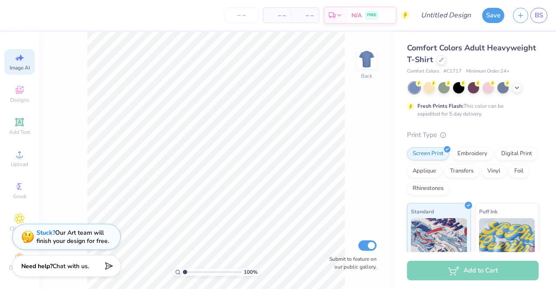
select select "2"
click at [516, 86] on icon at bounding box center [516, 86] width 7 height 7
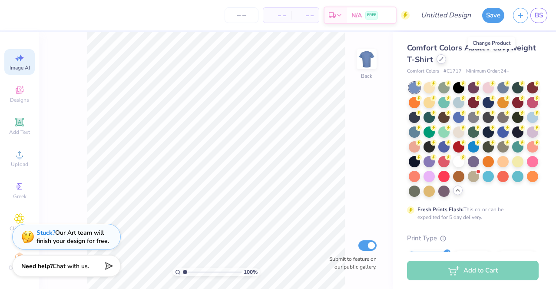
click at [443, 60] on icon at bounding box center [441, 59] width 4 height 4
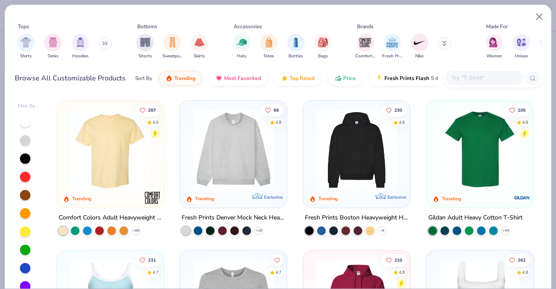
click at [463, 85] on div at bounding box center [484, 78] width 78 height 14
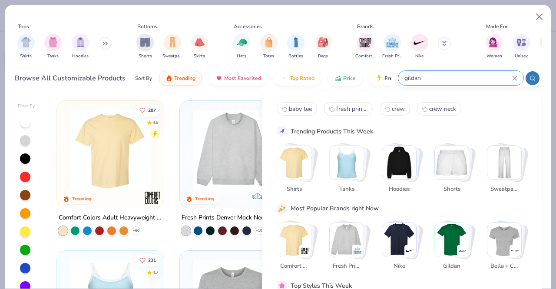
type input "gildan"
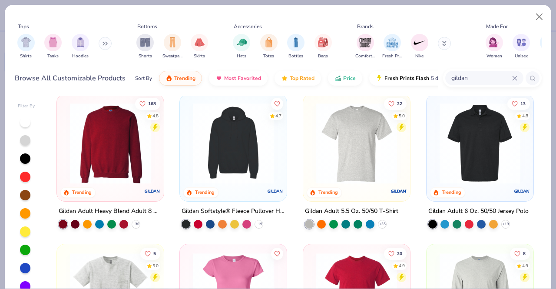
scroll to position [155, 0]
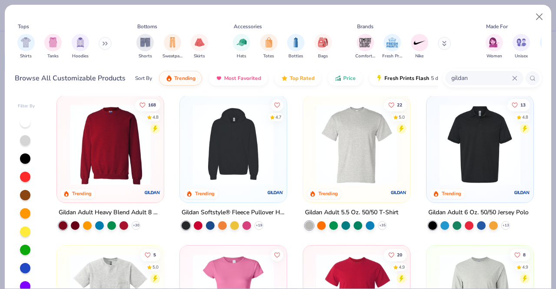
click at [138, 147] on img at bounding box center [110, 144] width 89 height 81
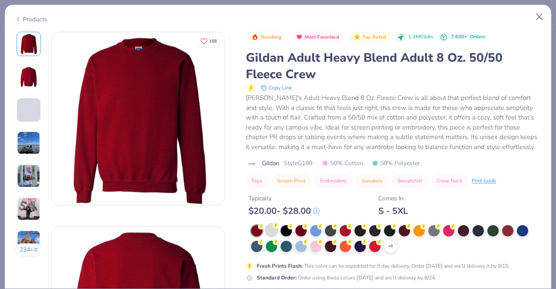
click at [273, 231] on div at bounding box center [271, 229] width 11 height 11
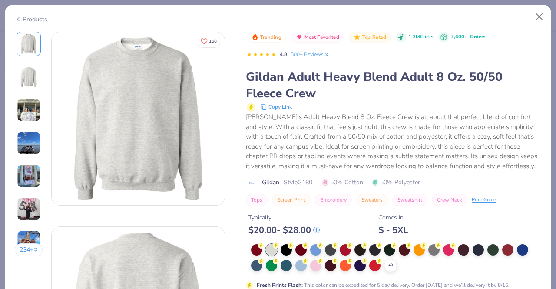
click at [435, 229] on div "Typically $ 20.00 - $ 28.00 Comes In S - 5XL" at bounding box center [393, 221] width 295 height 30
click at [435, 245] on div at bounding box center [433, 248] width 11 height 11
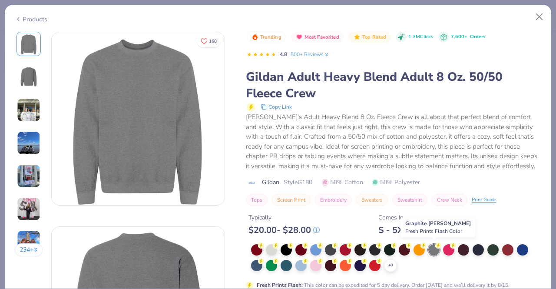
click at [35, 112] on img at bounding box center [28, 109] width 23 height 23
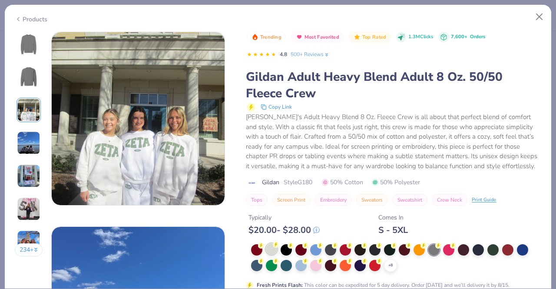
click at [264, 246] on circle at bounding box center [261, 245] width 6 height 6
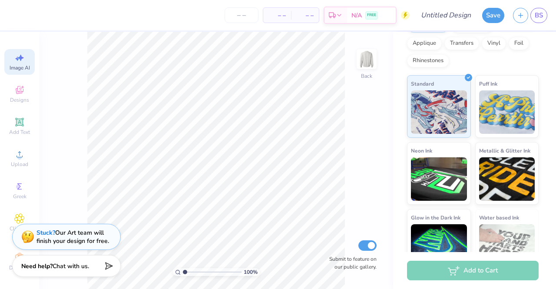
scroll to position [147, 0]
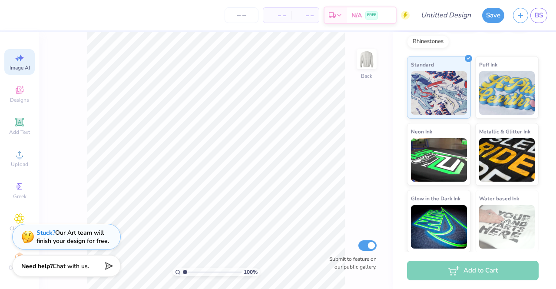
drag, startPoint x: 555, startPoint y: 110, endPoint x: 555, endPoint y: 211, distance: 101.2
click at [555, 211] on div "Gildan Adult Heavy Blend Adult 8 Oz. 50/50 Fleece Crew Gildan # G180 Minimum Or…" at bounding box center [474, 142] width 163 height 220
click at [373, 160] on div "100 % Back Submit to feature on our public gallery." at bounding box center [216, 160] width 354 height 257
click at [17, 89] on icon at bounding box center [20, 90] width 8 height 8
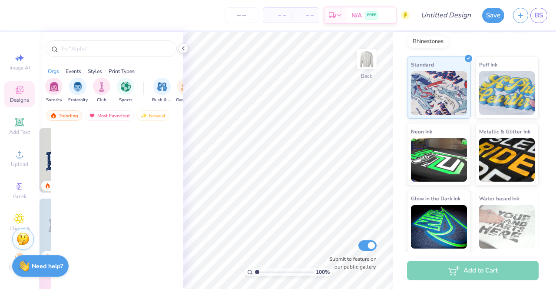
scroll to position [0, 0]
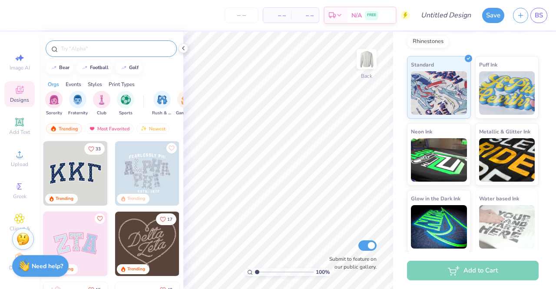
click at [113, 50] on input "text" at bounding box center [115, 48] width 111 height 9
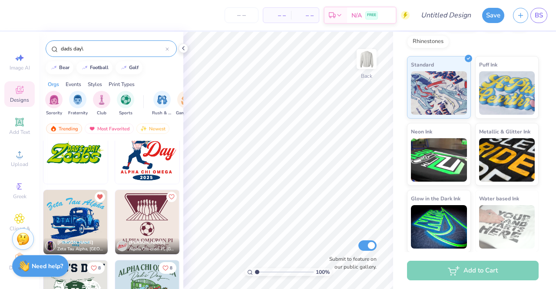
scroll to position [245, 0]
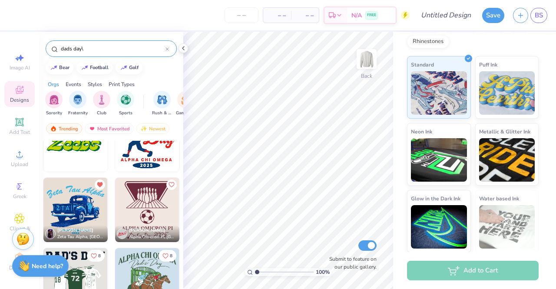
type input "dads day\"
click at [68, 202] on img at bounding box center [75, 210] width 64 height 64
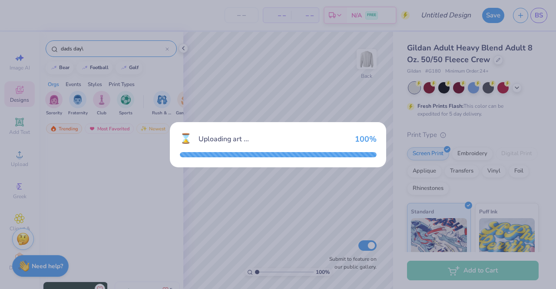
scroll to position [147, 0]
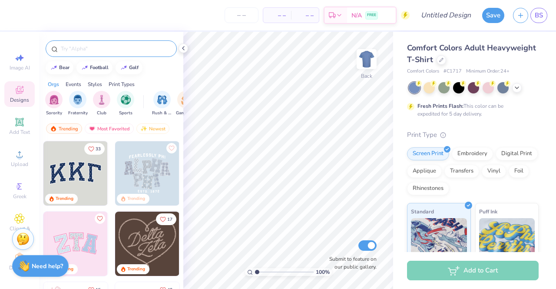
click at [155, 46] on input "text" at bounding box center [115, 48] width 111 height 9
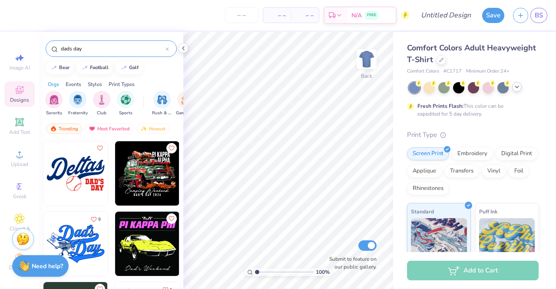
click at [517, 91] on div at bounding box center [517, 87] width 10 height 10
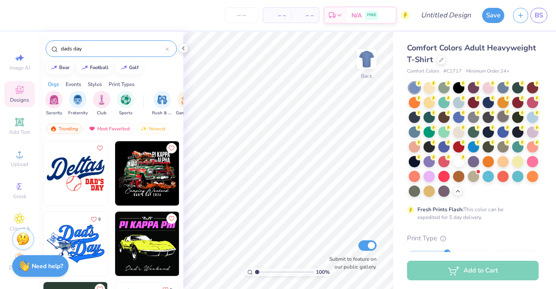
click at [497, 122] on div at bounding box center [502, 116] width 11 height 11
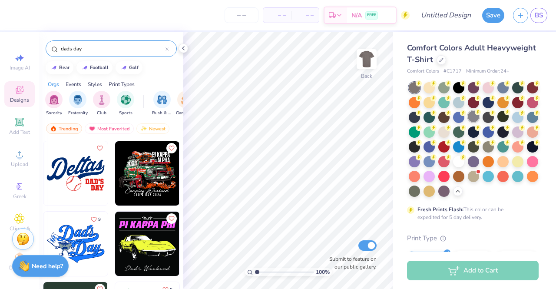
click at [479, 118] on div at bounding box center [473, 116] width 11 height 11
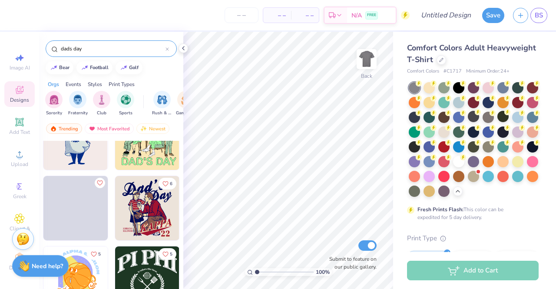
scroll to position [1257, 0]
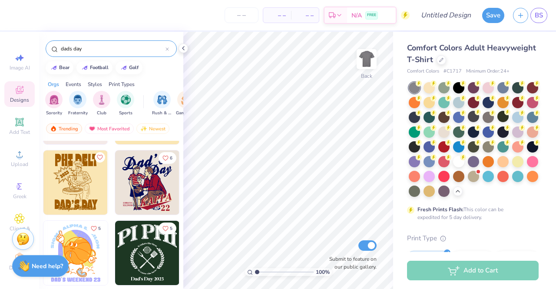
click at [86, 38] on div "dads day" at bounding box center [111, 47] width 144 height 30
click at [86, 42] on div "dads day" at bounding box center [111, 48] width 131 height 17
click at [87, 49] on input "dads day" at bounding box center [113, 48] width 106 height 9
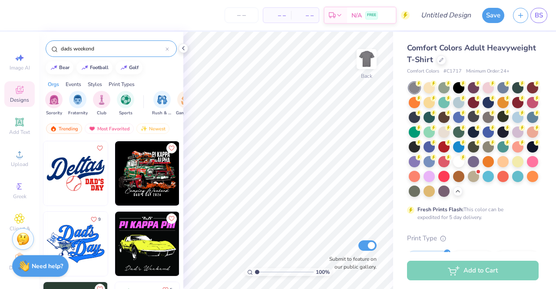
type input "dads weekend"
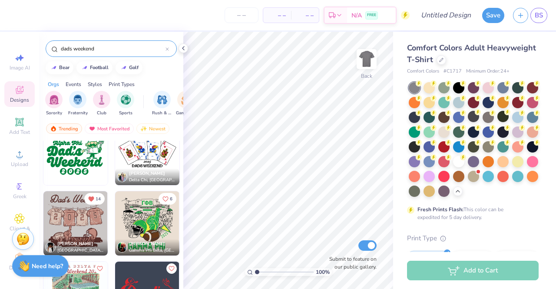
scroll to position [325, 0]
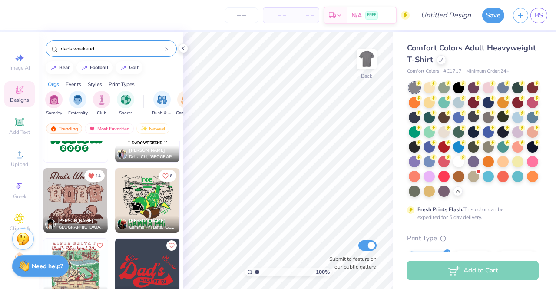
click at [53, 215] on img at bounding box center [75, 200] width 64 height 64
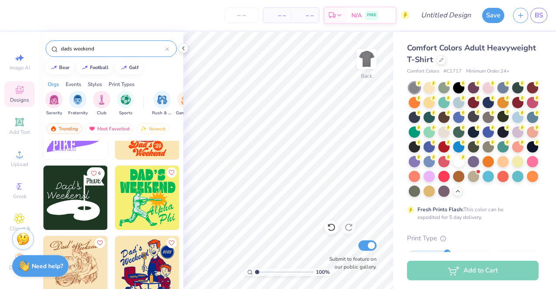
scroll to position [1297, 0]
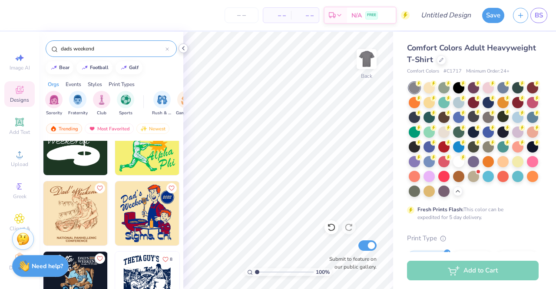
click at [179, 49] on div at bounding box center [183, 48] width 10 height 10
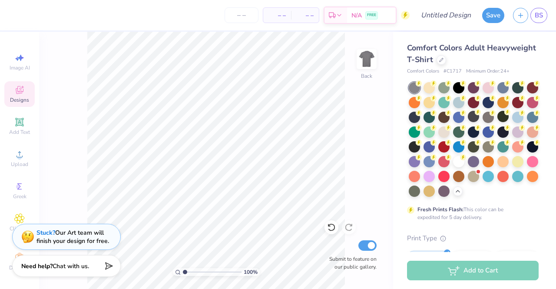
click at [14, 97] on span "Designs" at bounding box center [19, 99] width 19 height 7
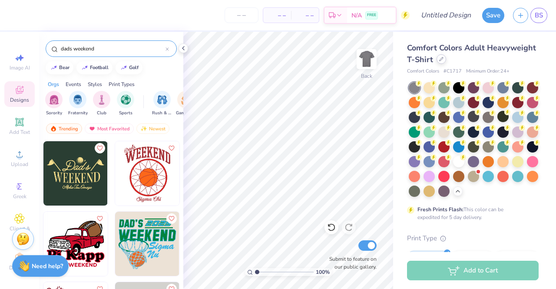
click at [443, 59] on icon at bounding box center [441, 59] width 4 height 4
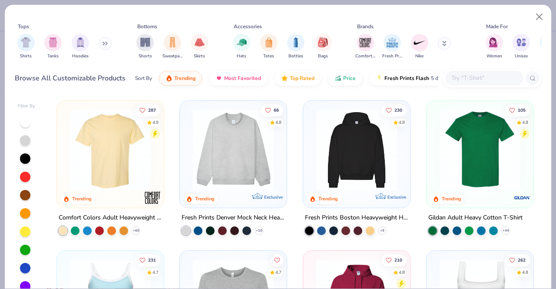
click at [484, 78] on input "text" at bounding box center [483, 78] width 67 height 10
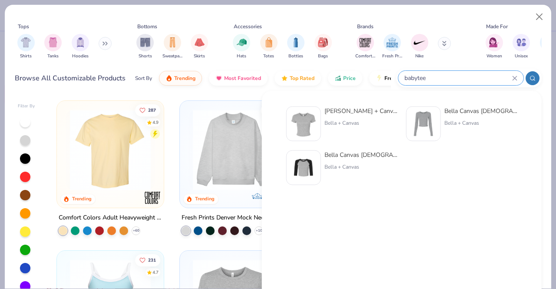
type input "babytee"
click at [311, 126] on img at bounding box center [303, 123] width 27 height 27
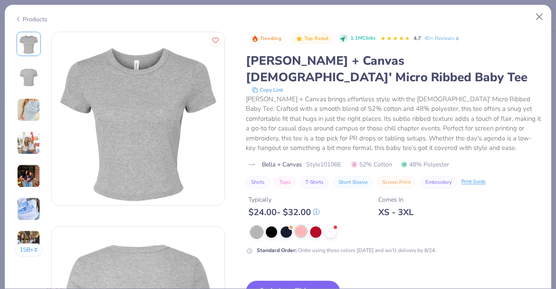
click at [300, 225] on div at bounding box center [300, 230] width 11 height 11
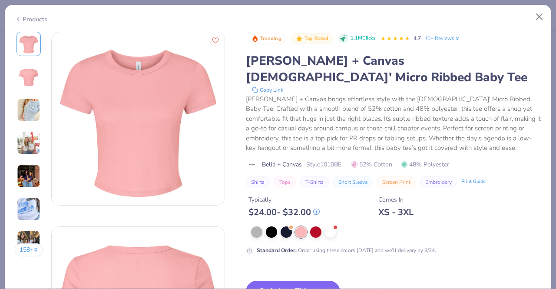
click at [305, 281] on button "Switch to This" at bounding box center [293, 292] width 94 height 22
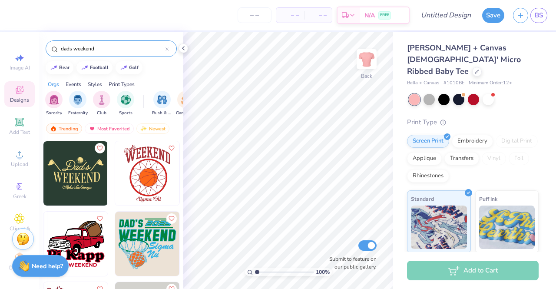
click at [167, 48] on icon at bounding box center [166, 48] width 3 height 3
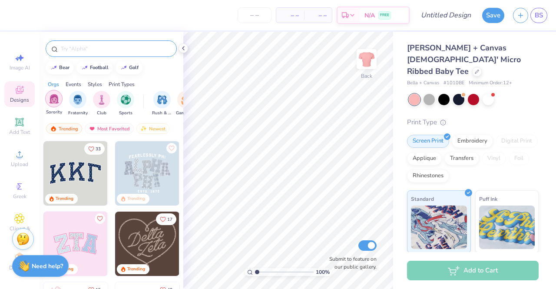
click at [48, 98] on div "filter for Sorority" at bounding box center [53, 98] width 17 height 17
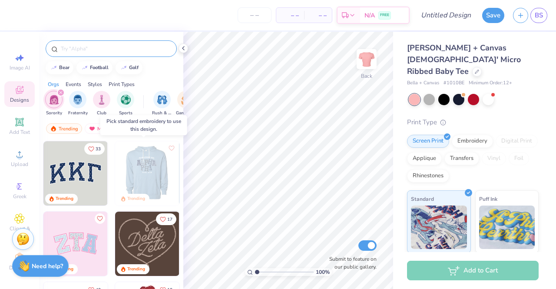
click at [115, 173] on img at bounding box center [83, 173] width 64 height 64
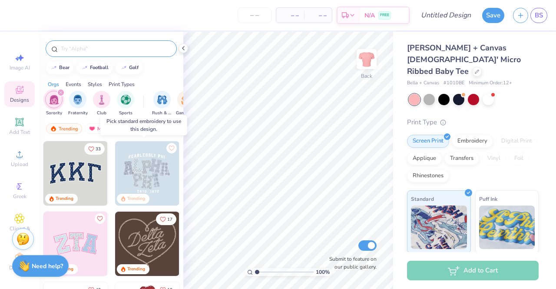
click at [115, 165] on img at bounding box center [82, 173] width 64 height 64
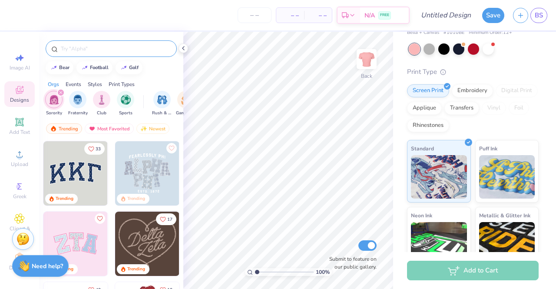
scroll to position [29, 0]
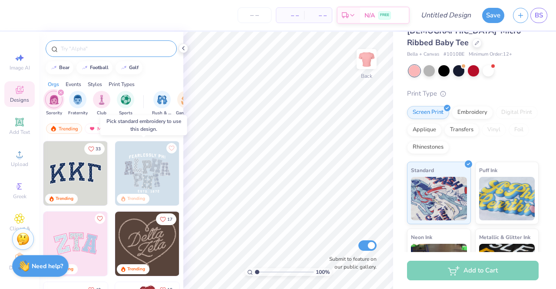
click at [147, 182] on img at bounding box center [147, 173] width 64 height 64
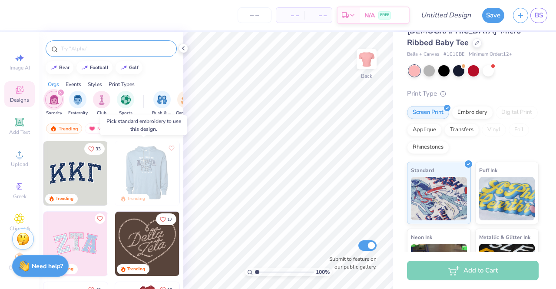
click at [147, 182] on div at bounding box center [147, 173] width 193 height 64
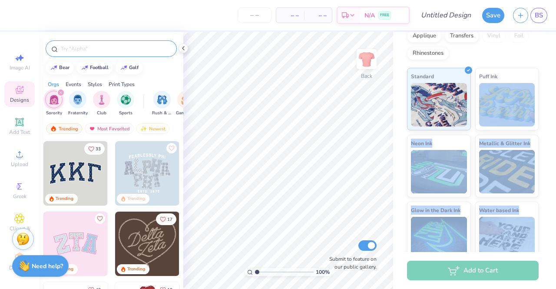
scroll to position [0, 0]
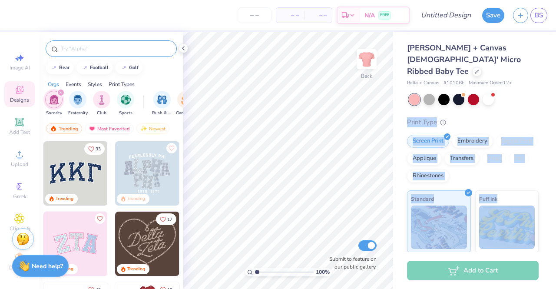
drag, startPoint x: 555, startPoint y: 158, endPoint x: 555, endPoint y: 79, distance: 78.2
click at [555, 79] on div "Bella + Canvas Ladies' Micro Ribbed Baby Tee Bella + Canvas # 1010BE Minimum Or…" at bounding box center [474, 142] width 163 height 220
click at [531, 99] on div "Bella + Canvas Ladies' Micro Ribbed Baby Tee Bella + Canvas # 1010BE Minimum Or…" at bounding box center [473, 214] width 132 height 344
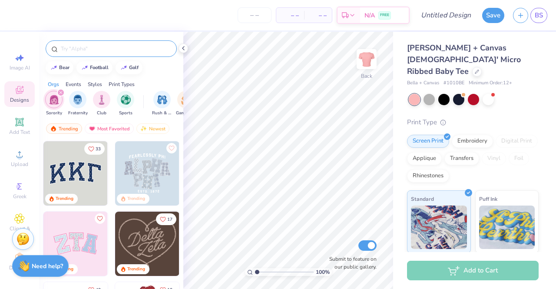
click at [69, 173] on img at bounding box center [75, 173] width 64 height 64
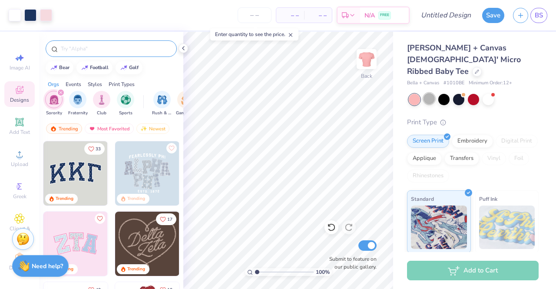
click at [432, 93] on div at bounding box center [428, 98] width 11 height 11
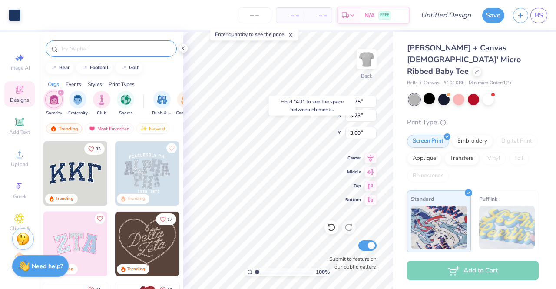
type input "3.00"
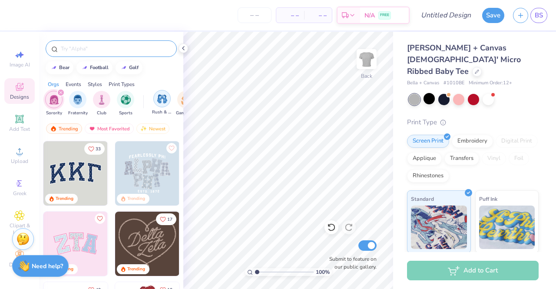
click at [160, 101] on img "filter for Rush & Bid" at bounding box center [162, 99] width 10 height 10
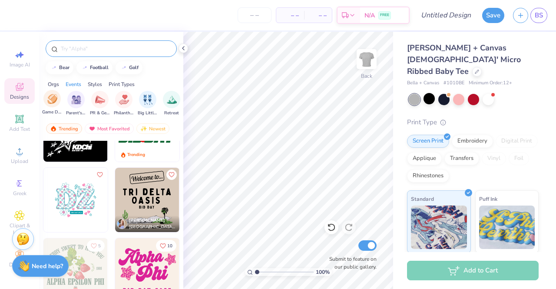
scroll to position [0, 133]
click at [100, 100] on img "filter for PR & General" at bounding box center [101, 100] width 10 height 10
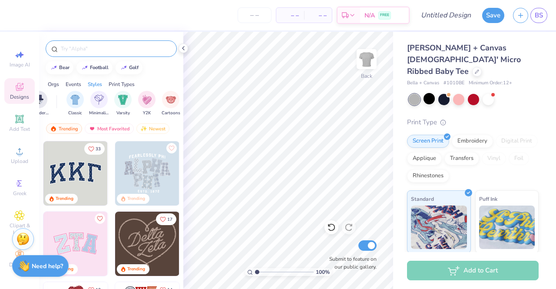
scroll to position [0, 442]
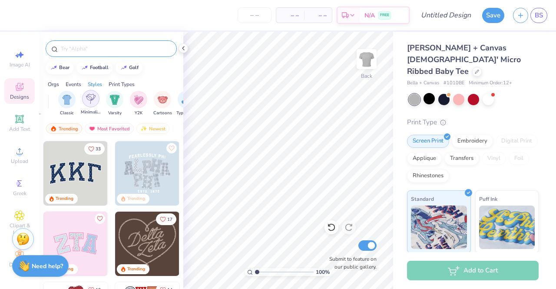
click at [90, 105] on div "filter for Minimalist" at bounding box center [90, 98] width 17 height 17
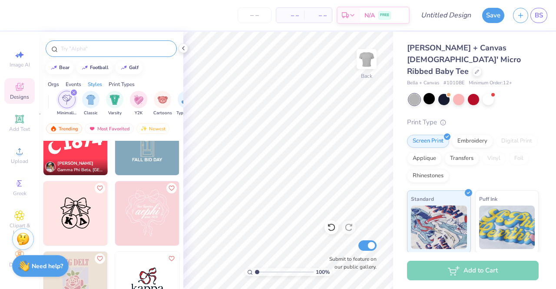
scroll to position [1672, 0]
